Goal: Information Seeking & Learning: Learn about a topic

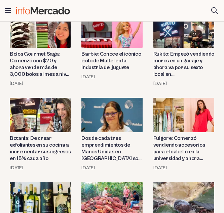
scroll to position [505, 0]
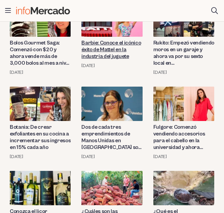
click at [120, 52] on link "Barbie: Conoce el icónico éxito de Mattel en la industria del juguete" at bounding box center [112, 49] width 61 height 20
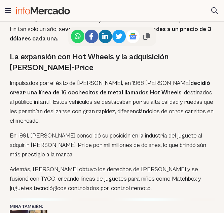
scroll to position [775, 0]
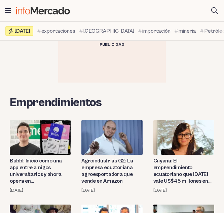
scroll to position [505, 0]
